Goal: Find specific page/section: Find specific page/section

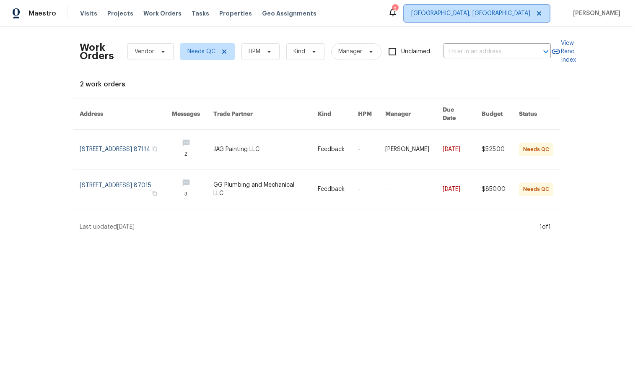
click at [530, 12] on span "[GEOGRAPHIC_DATA], [GEOGRAPHIC_DATA]" at bounding box center [470, 13] width 119 height 8
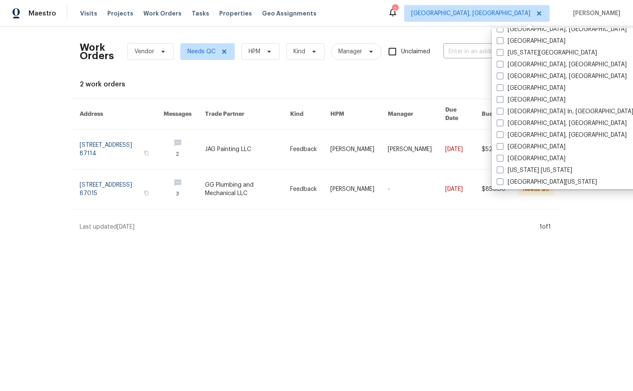
scroll to position [271, 0]
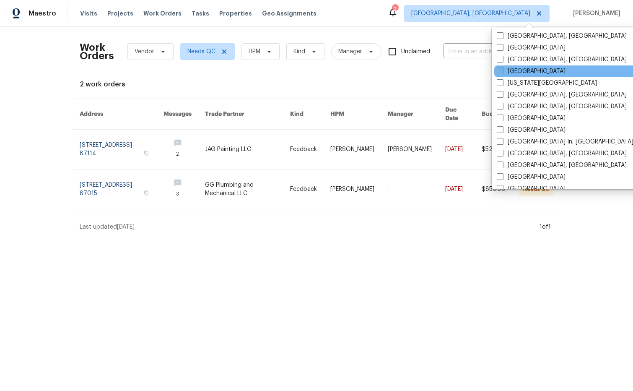
click at [500, 70] on span at bounding box center [500, 71] width 7 height 7
click at [500, 70] on input "[GEOGRAPHIC_DATA]" at bounding box center [499, 69] width 5 height 5
checkbox input "true"
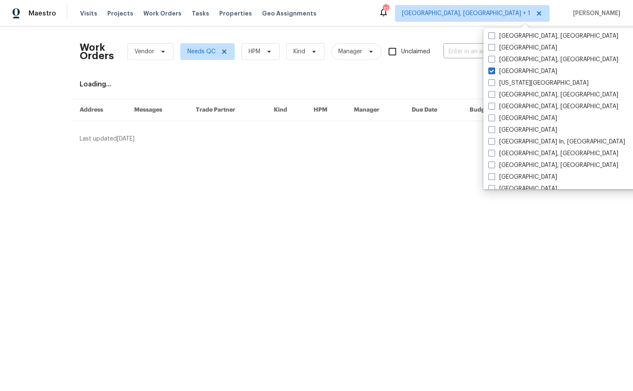
click at [450, 26] on div "Maestro Visits Projects Work Orders Tasks Properties Geo Assignments 17 [GEOGRA…" at bounding box center [316, 13] width 633 height 26
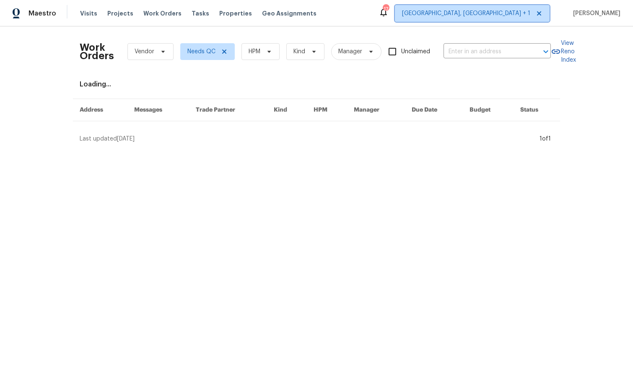
click at [530, 13] on span "[GEOGRAPHIC_DATA], [GEOGRAPHIC_DATA] + 1" at bounding box center [466, 13] width 128 height 8
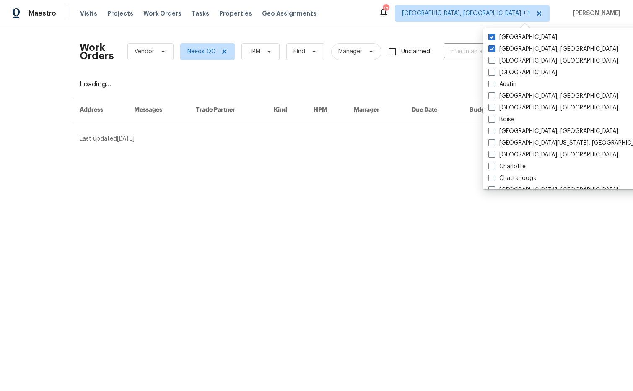
click at [520, 47] on label "[GEOGRAPHIC_DATA], [GEOGRAPHIC_DATA]" at bounding box center [554, 49] width 130 height 8
click at [494, 47] on input "[GEOGRAPHIC_DATA], [GEOGRAPHIC_DATA]" at bounding box center [491, 47] width 5 height 5
checkbox input "false"
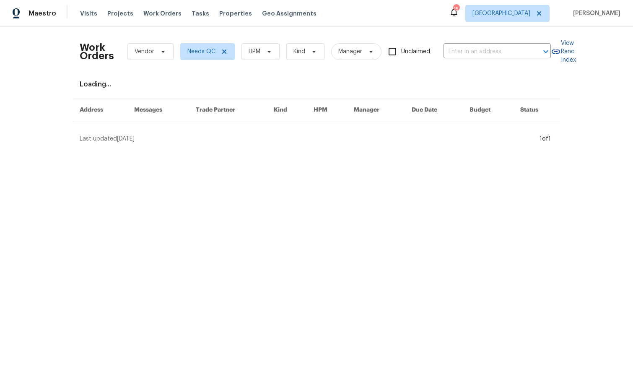
click at [442, 23] on div "Maestro Visits Projects Work Orders Tasks Properties Geo Assignments 15 [GEOGRA…" at bounding box center [316, 13] width 633 height 26
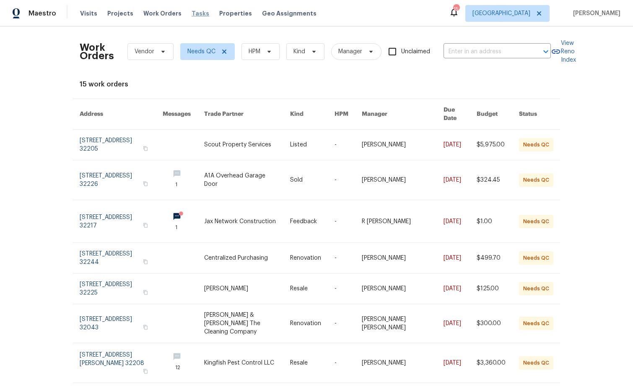
click at [192, 14] on span "Tasks" at bounding box center [201, 13] width 18 height 6
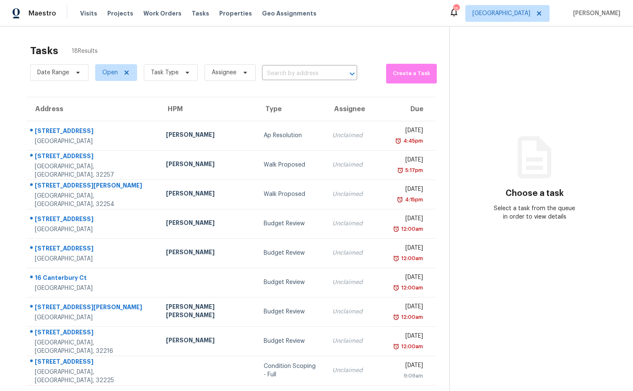
scroll to position [1, 0]
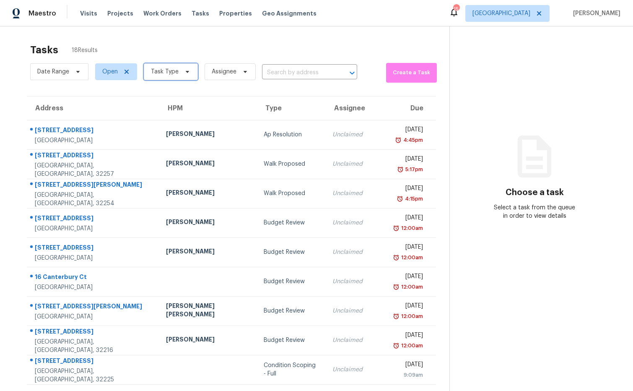
click at [188, 70] on icon at bounding box center [187, 71] width 7 height 7
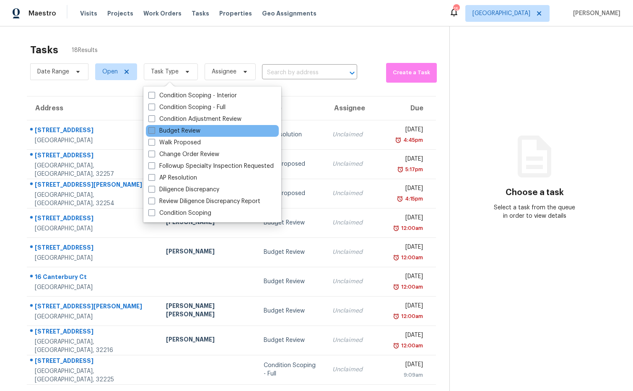
click at [191, 131] on label "Budget Review" at bounding box center [174, 131] width 52 height 8
click at [154, 131] on input "Budget Review" at bounding box center [150, 129] width 5 height 5
checkbox input "true"
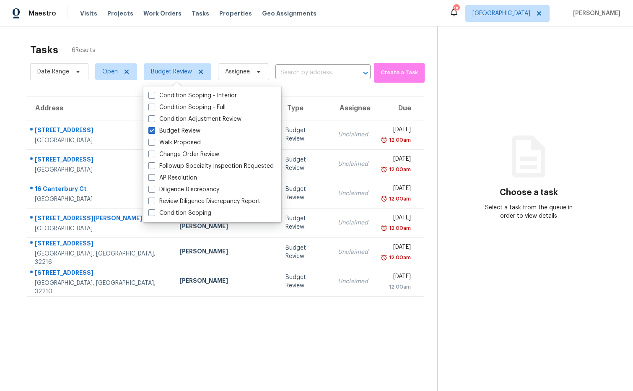
click at [270, 39] on div "Tasks 6 Results" at bounding box center [233, 50] width 407 height 22
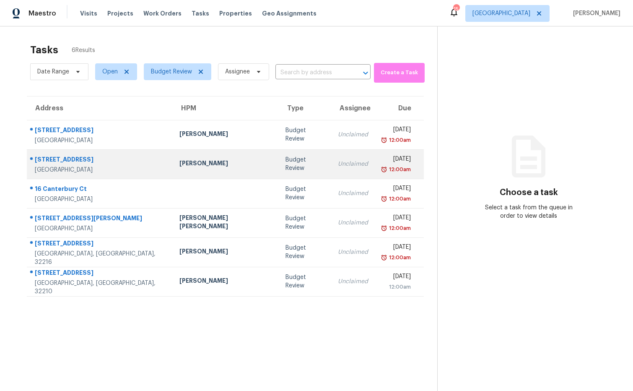
click at [87, 160] on div "[STREET_ADDRESS]" at bounding box center [100, 160] width 131 height 10
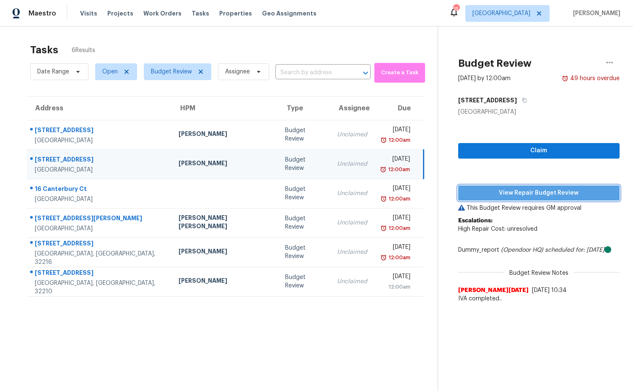
click at [477, 194] on span "View Repair Budget Review" at bounding box center [539, 193] width 148 height 10
